Goal: Information Seeking & Learning: Learn about a topic

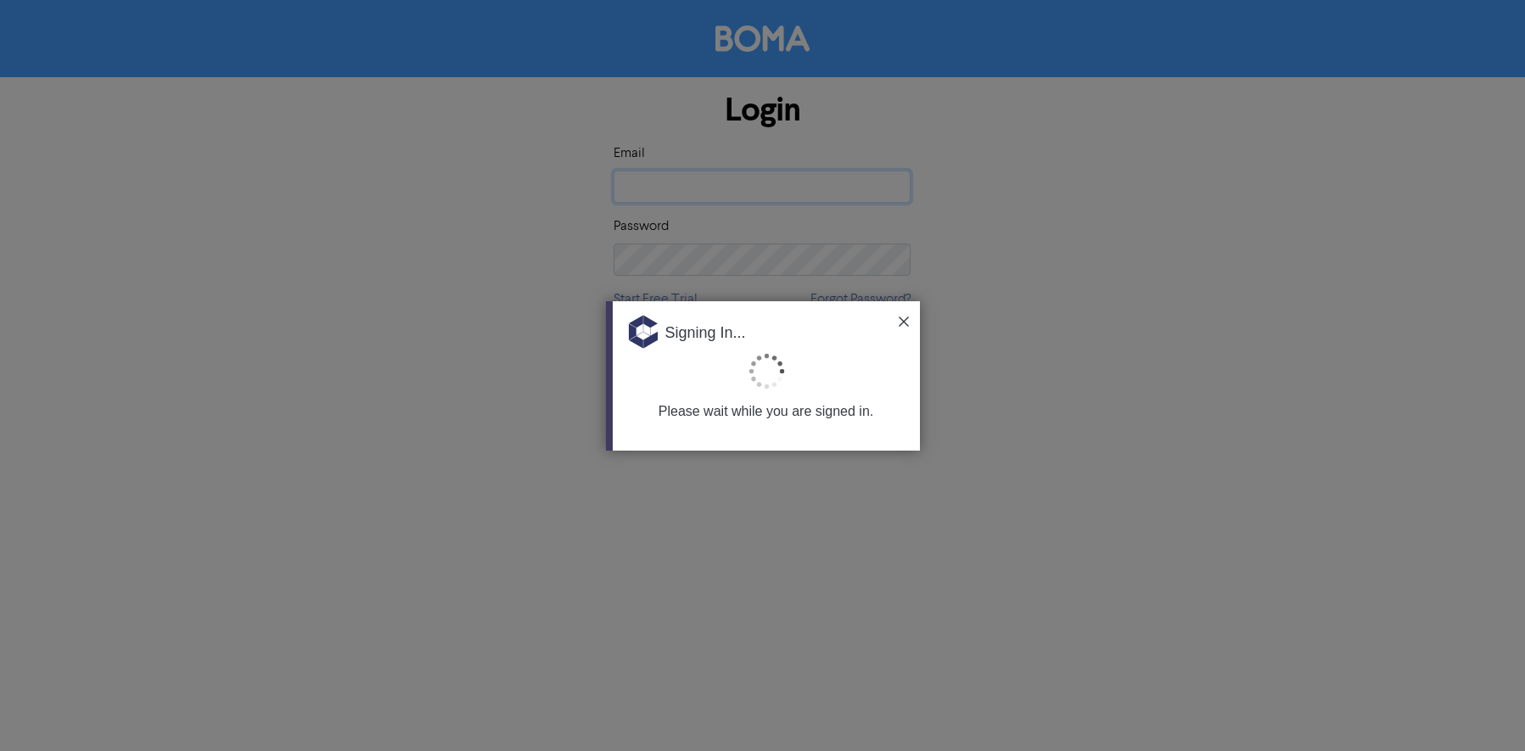
type input "[EMAIL_ADDRESS][DOMAIN_NAME]"
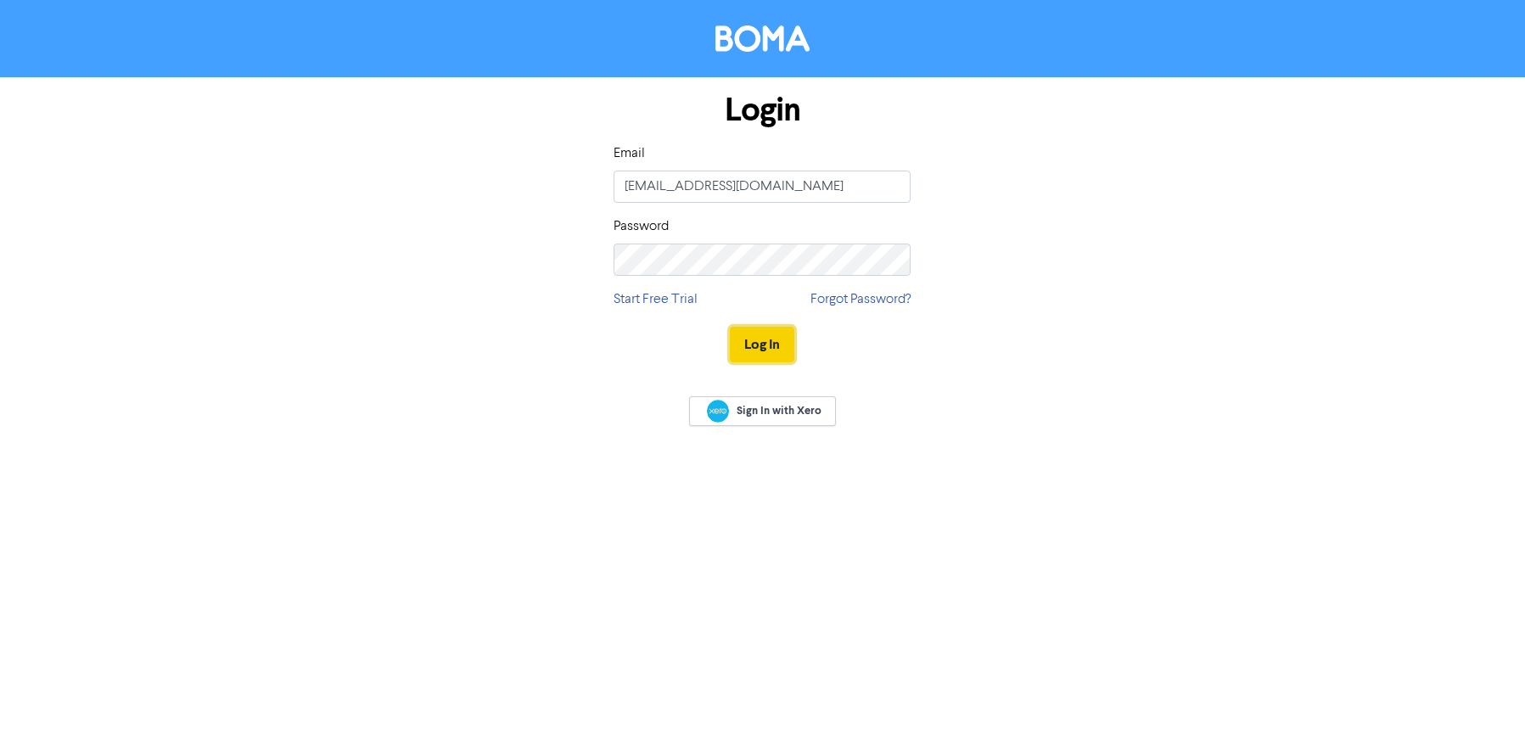
click at [760, 345] on button "Log In" at bounding box center [762, 345] width 64 height 36
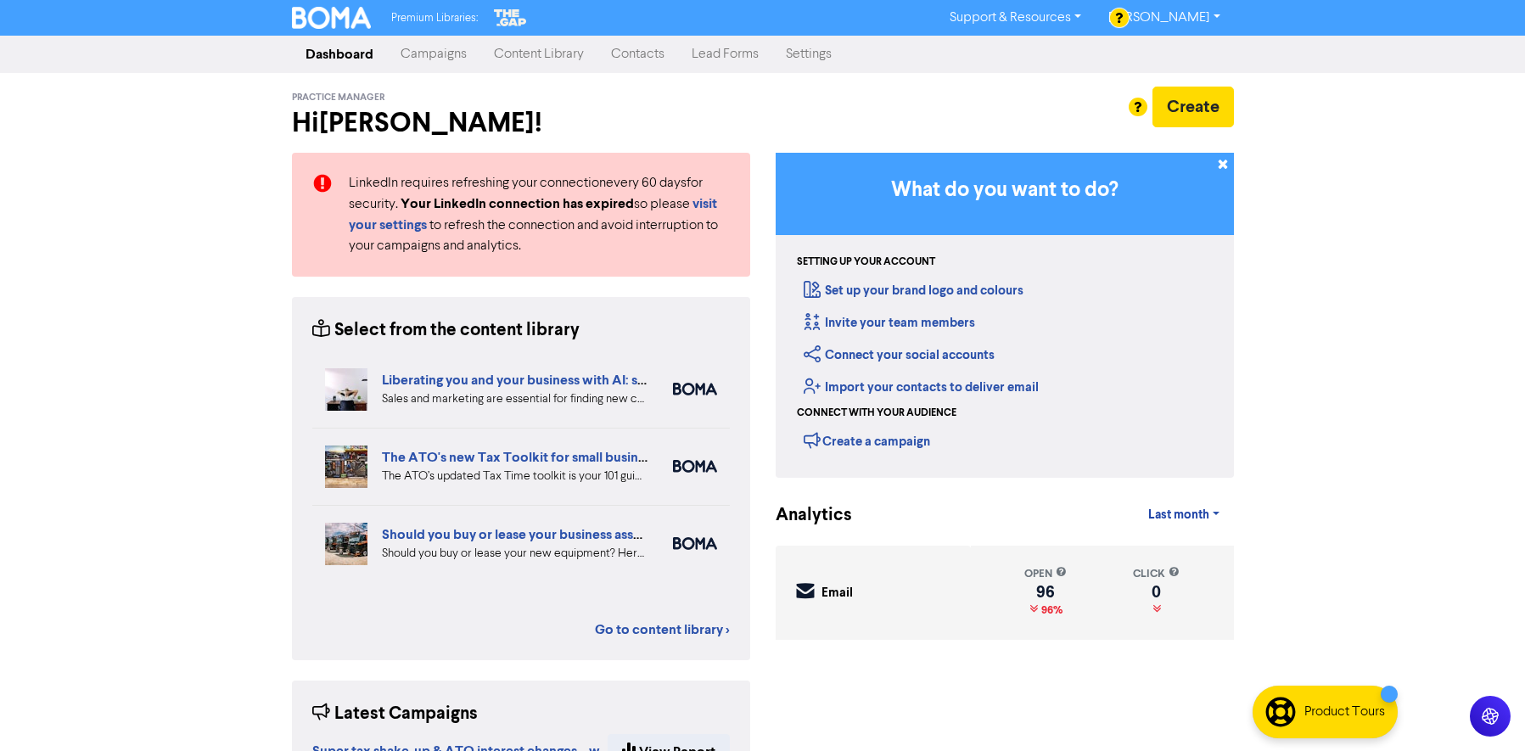
click at [529, 54] on link "Content Library" at bounding box center [538, 54] width 117 height 34
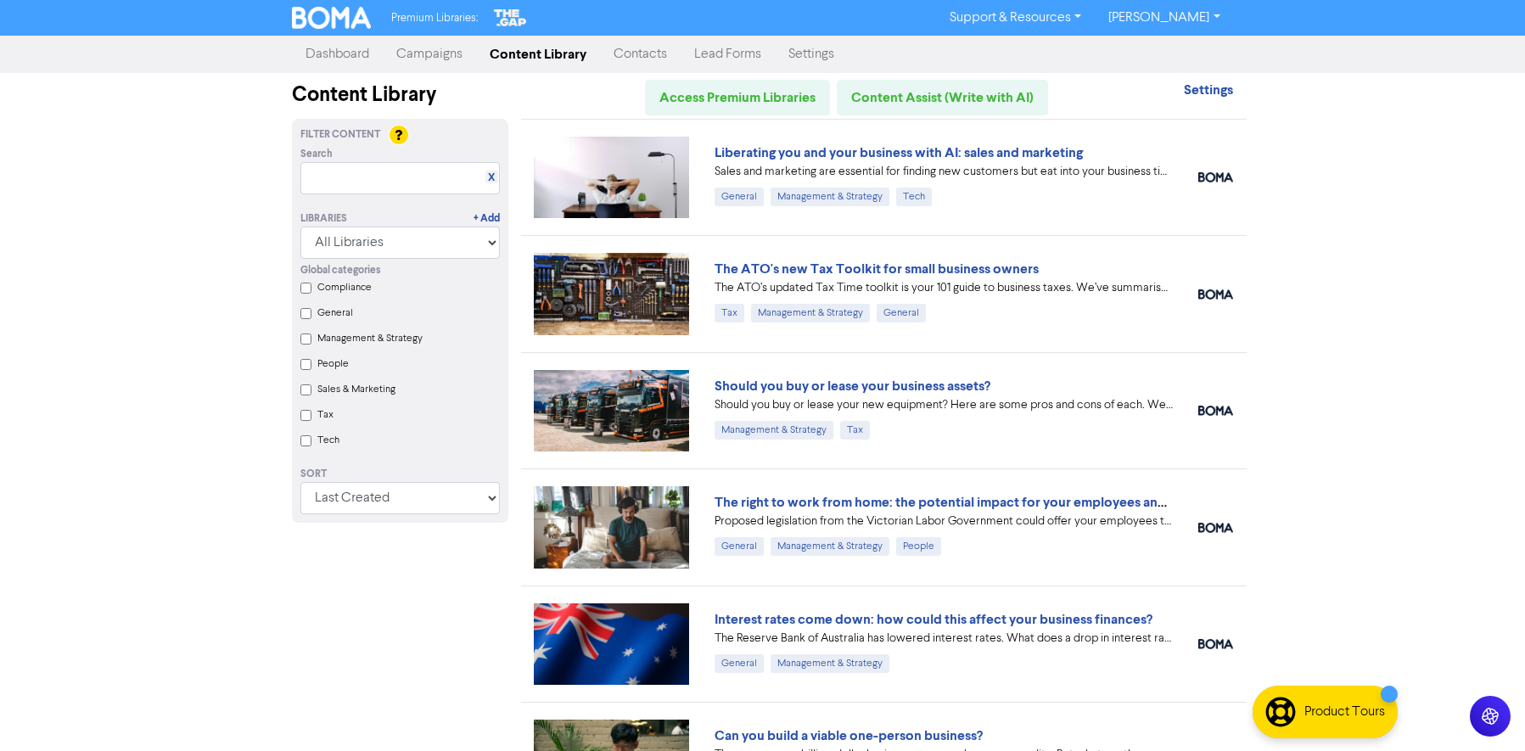
click at [1420, 280] on div "Premium Libraries: Support & Resources Video Tutorials FAQ & Guides Marketing E…" at bounding box center [762, 375] width 1525 height 751
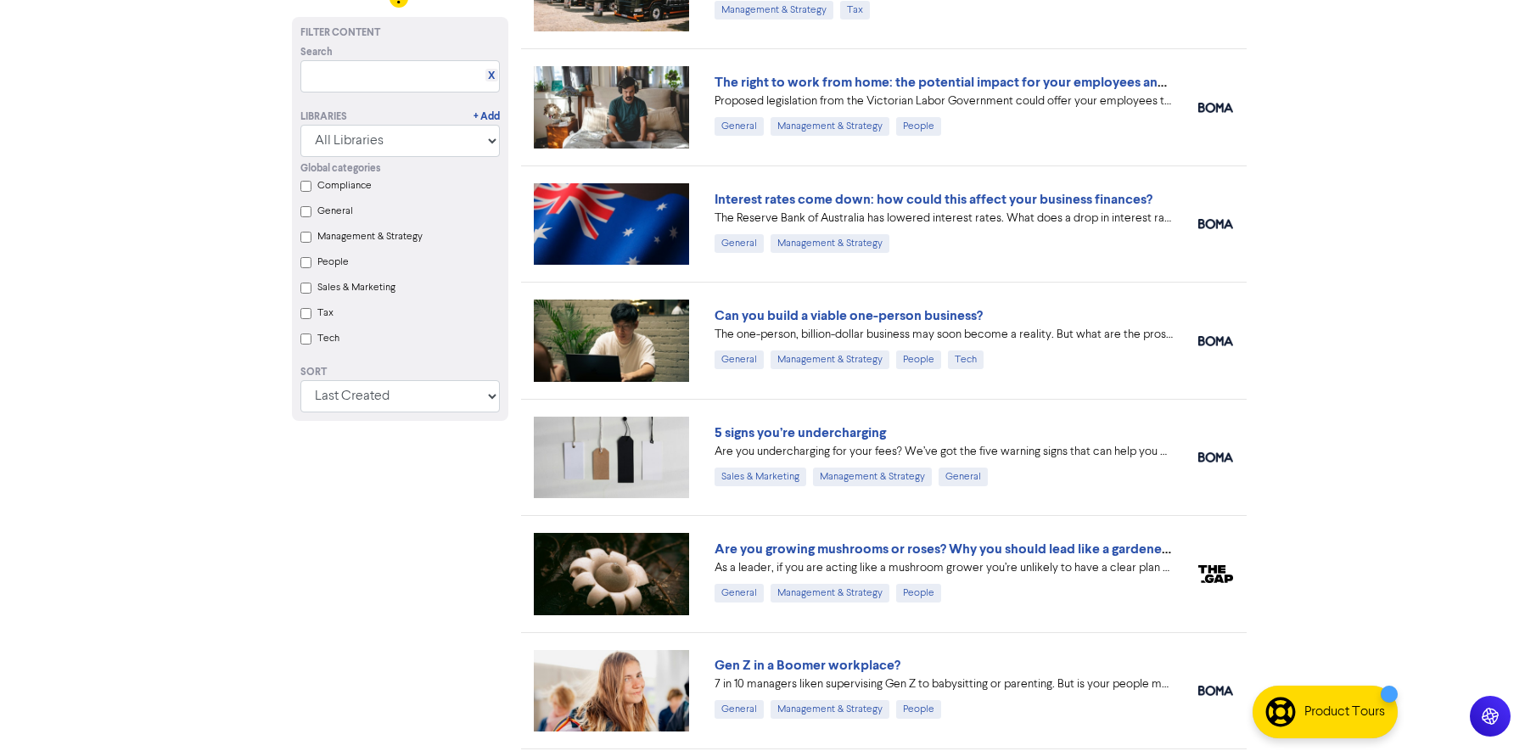
scroll to position [421, 0]
